Goal: Information Seeking & Learning: Learn about a topic

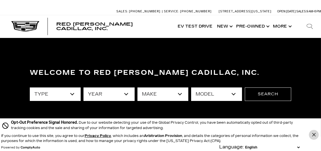
click at [313, 134] on icon "Close Button" at bounding box center [313, 134] width 3 height 3
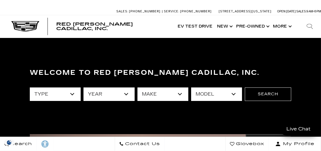
click at [73, 94] on select "type" at bounding box center [55, 93] width 51 height 13
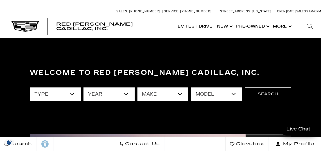
click at [73, 94] on select "type" at bounding box center [55, 93] width 51 height 13
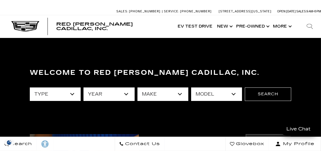
click at [125, 93] on select "year" at bounding box center [109, 93] width 51 height 13
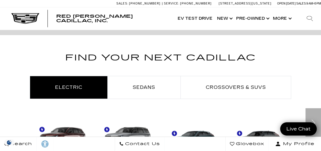
scroll to position [255, 0]
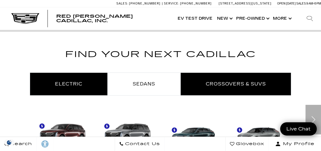
click at [225, 84] on span "Crossovers & SUVs" at bounding box center [236, 83] width 60 height 5
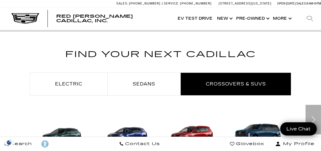
scroll to position [299, 0]
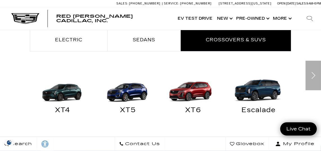
click at [195, 95] on img "Crossovers & SUVs" at bounding box center [192, 88] width 60 height 30
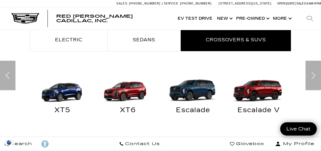
click at [119, 93] on img "Crossovers & SUVs" at bounding box center [127, 88] width 60 height 30
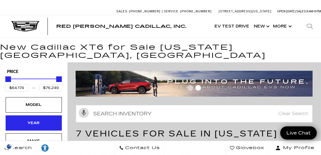
click at [34, 120] on div "Year" at bounding box center [34, 123] width 28 height 6
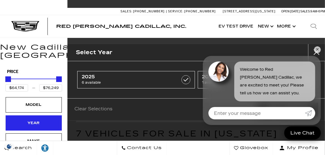
click at [34, 116] on div "Year" at bounding box center [34, 123] width 56 height 15
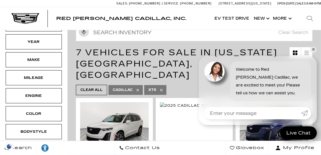
scroll to position [84, 0]
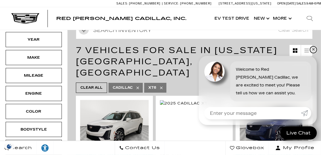
click at [314, 49] on link "✕" at bounding box center [313, 49] width 7 height 7
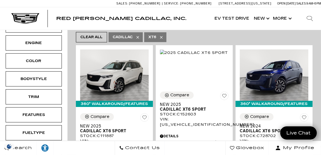
scroll to position [132, 0]
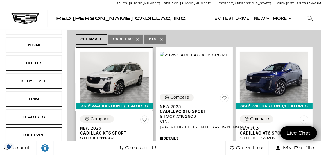
click at [119, 61] on img at bounding box center [114, 77] width 69 height 51
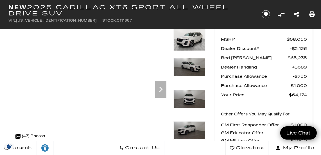
scroll to position [38, 0]
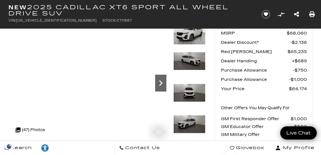
click at [161, 81] on icon "Next" at bounding box center [160, 83] width 11 height 11
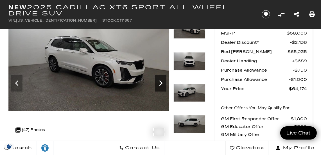
click at [161, 81] on icon "Next" at bounding box center [160, 83] width 11 height 11
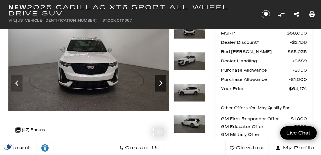
click at [161, 81] on icon "Next" at bounding box center [160, 83] width 11 height 11
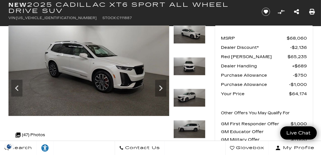
scroll to position [0, 0]
